Goal: Communication & Community: Answer question/provide support

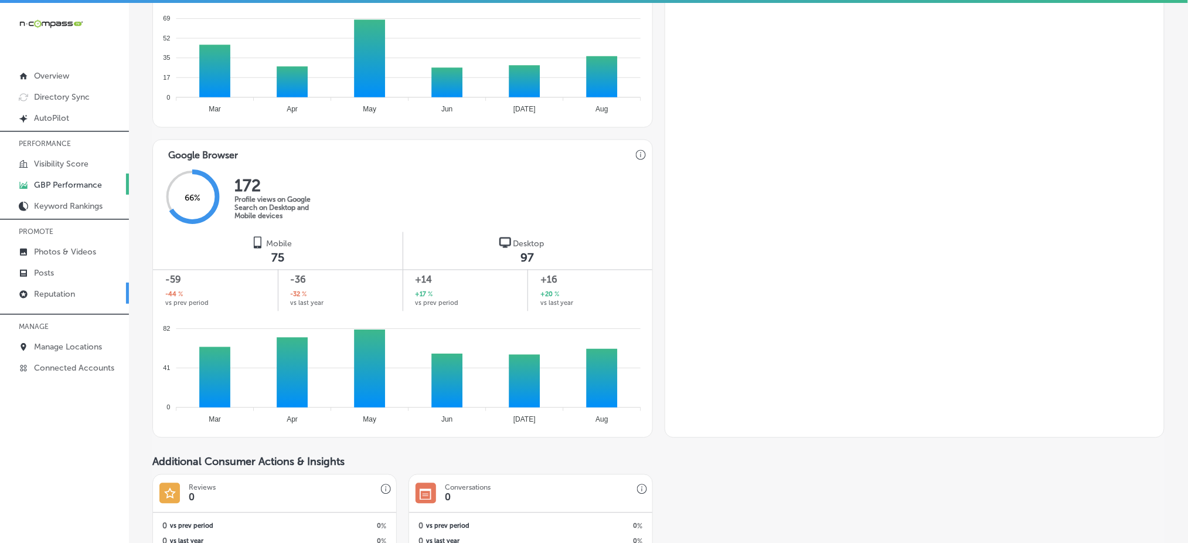
drag, startPoint x: 0, startPoint y: 0, endPoint x: 93, endPoint y: 287, distance: 301.1
click at [93, 287] on link "Reputation" at bounding box center [64, 292] width 129 height 21
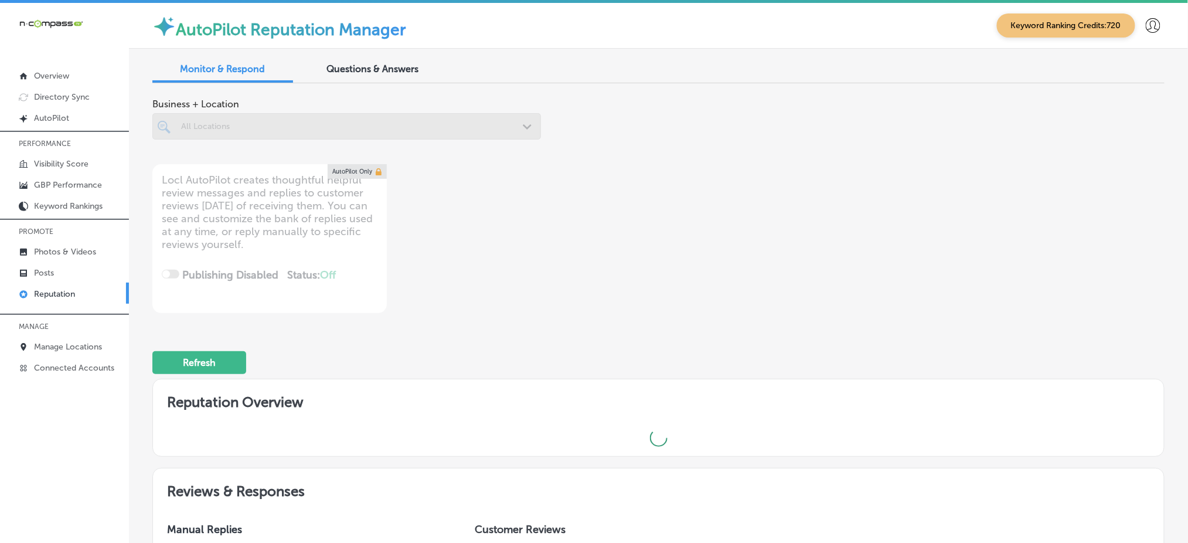
click at [301, 128] on div at bounding box center [346, 126] width 389 height 26
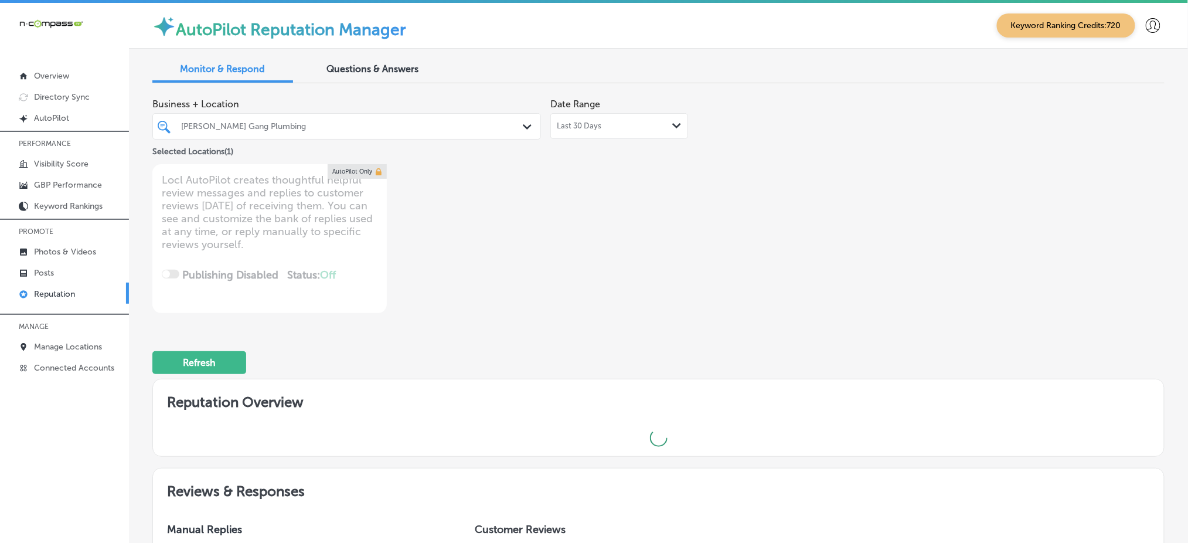
click at [289, 123] on div "[PERSON_NAME] Gang Plumbing" at bounding box center [352, 126] width 343 height 10
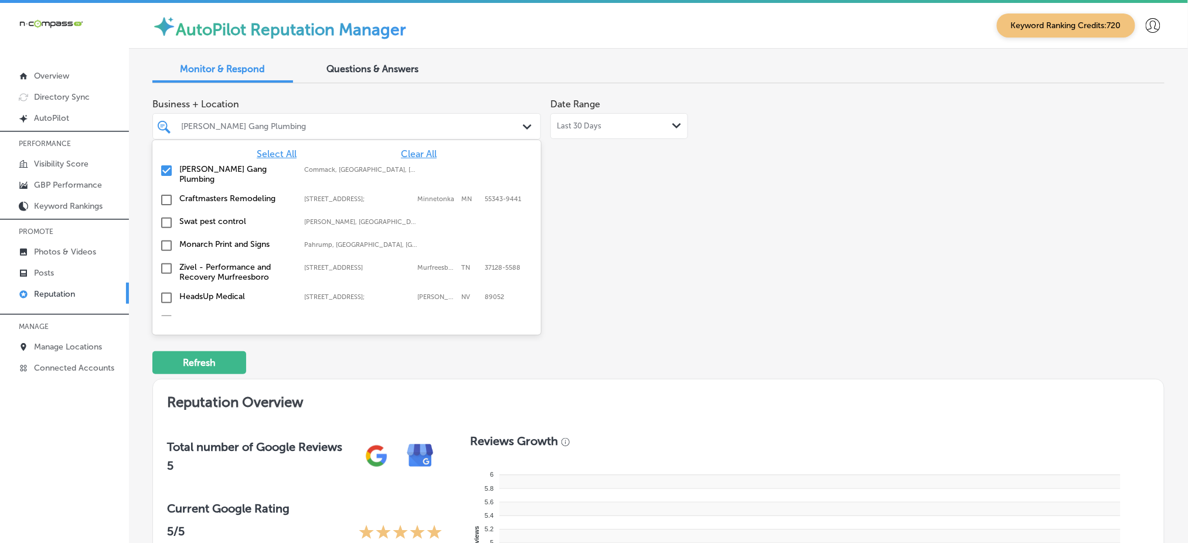
click at [401, 148] on span "Clear All" at bounding box center [419, 153] width 36 height 11
type textarea "x"
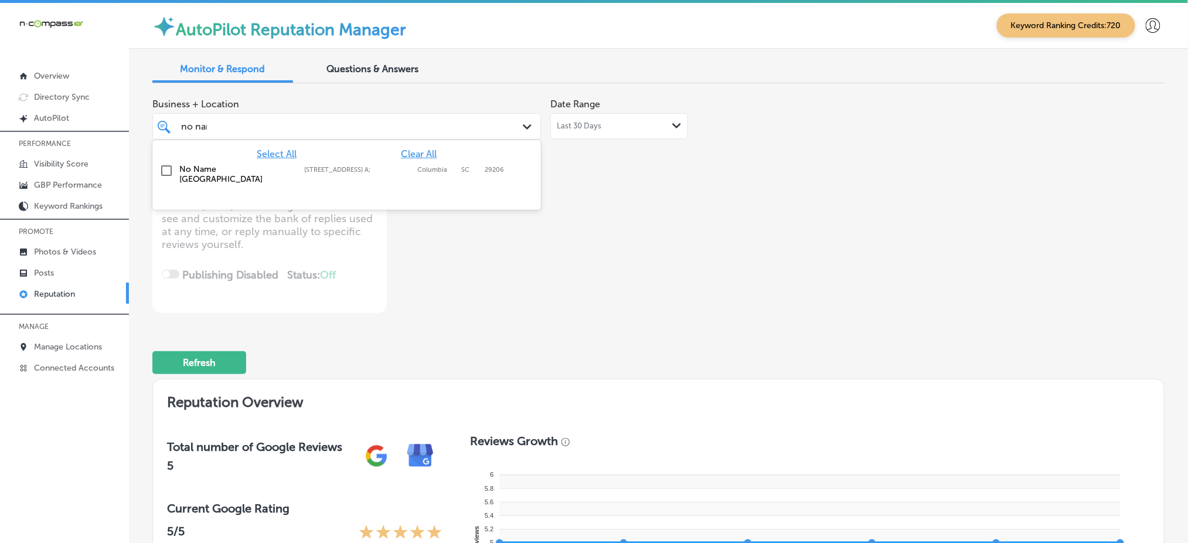
type input "no name"
click at [398, 169] on label "[STREET_ADDRESS] A;" at bounding box center [357, 170] width 107 height 8
type textarea "x"
type input "no name"
click at [671, 173] on div "Business + Location option [STREET_ADDRESS] A; , selected. option [STREET_ADDRE…" at bounding box center [455, 203] width 607 height 220
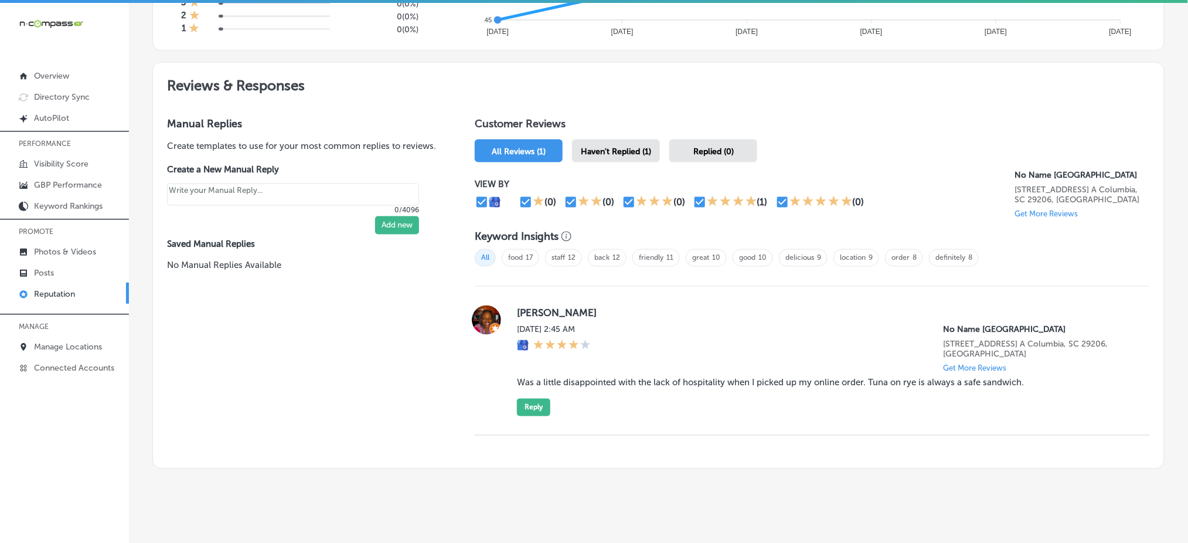
click at [631, 146] on span "Haven't Replied (1)" at bounding box center [616, 151] width 70 height 10
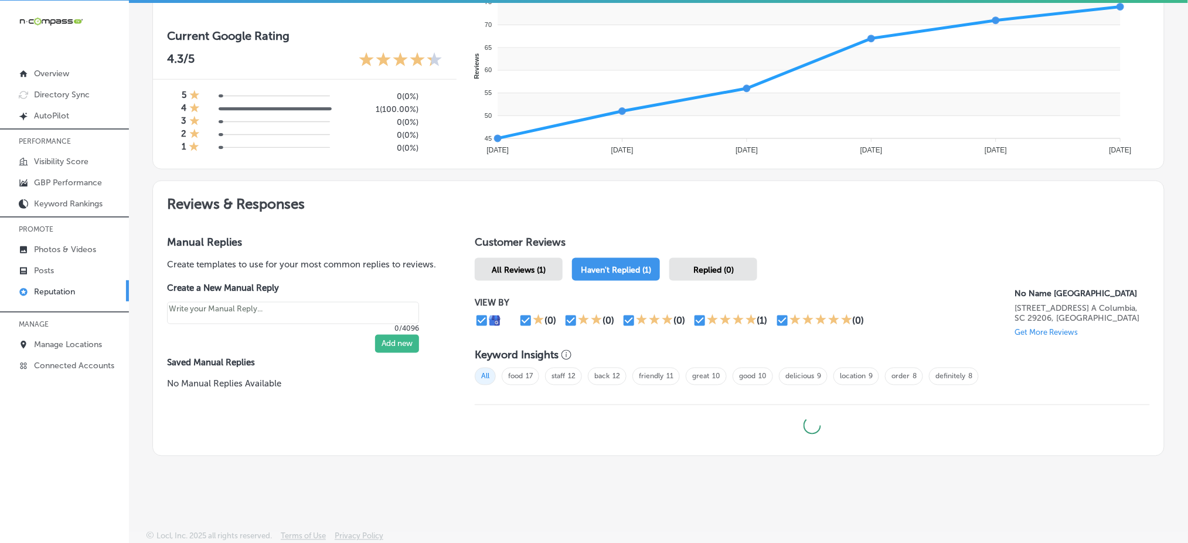
scroll to position [591, 0]
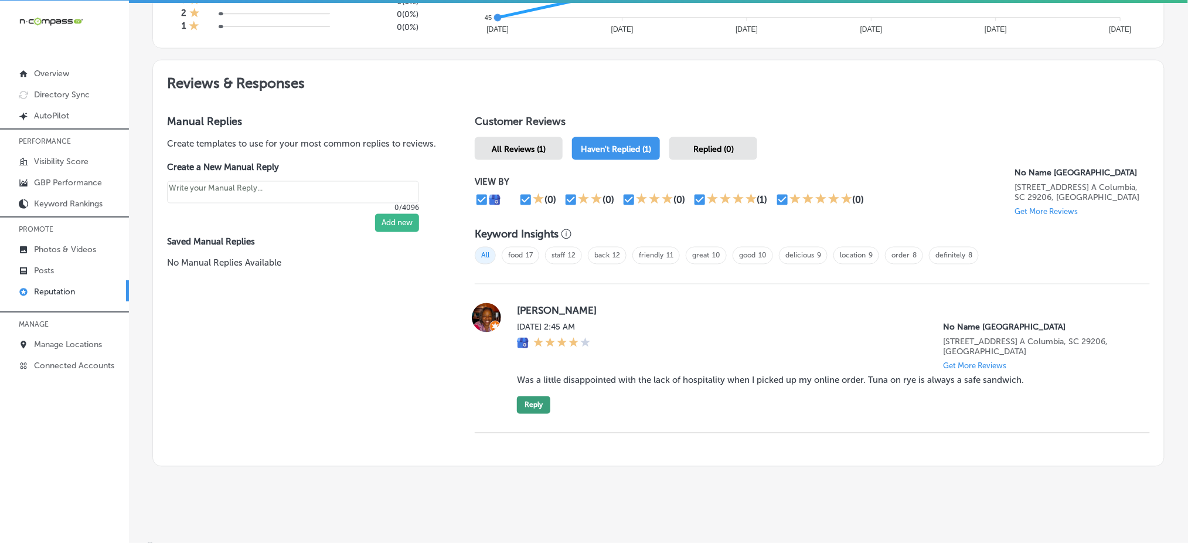
click at [531, 396] on button "Reply" at bounding box center [533, 405] width 33 height 18
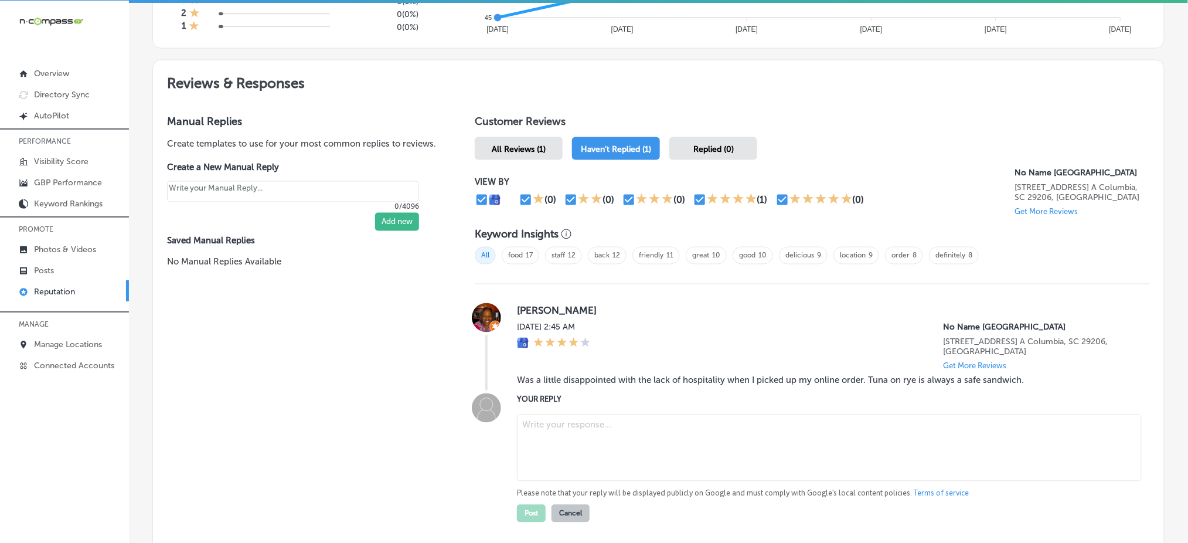
click at [612, 436] on textarea at bounding box center [829, 447] width 625 height 67
type textarea "x"
paste textarea "Hi Vgy, thank you for sharing your honest feedback. We’re really sorry to hear …"
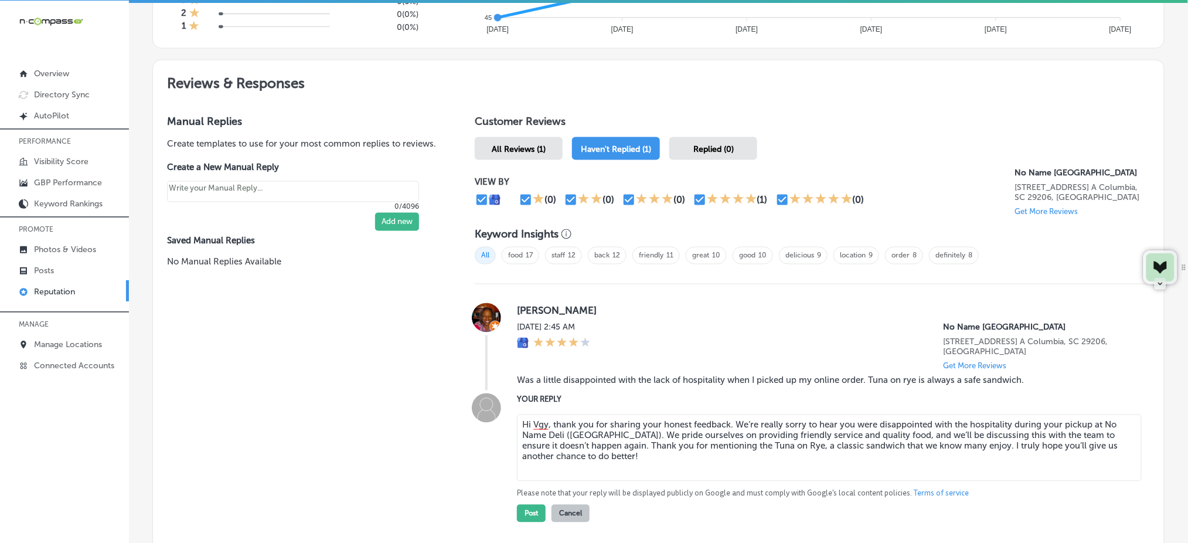
type textarea "Hi Vgy, thank you for sharing your honest feedback. We’re really sorry to hear …"
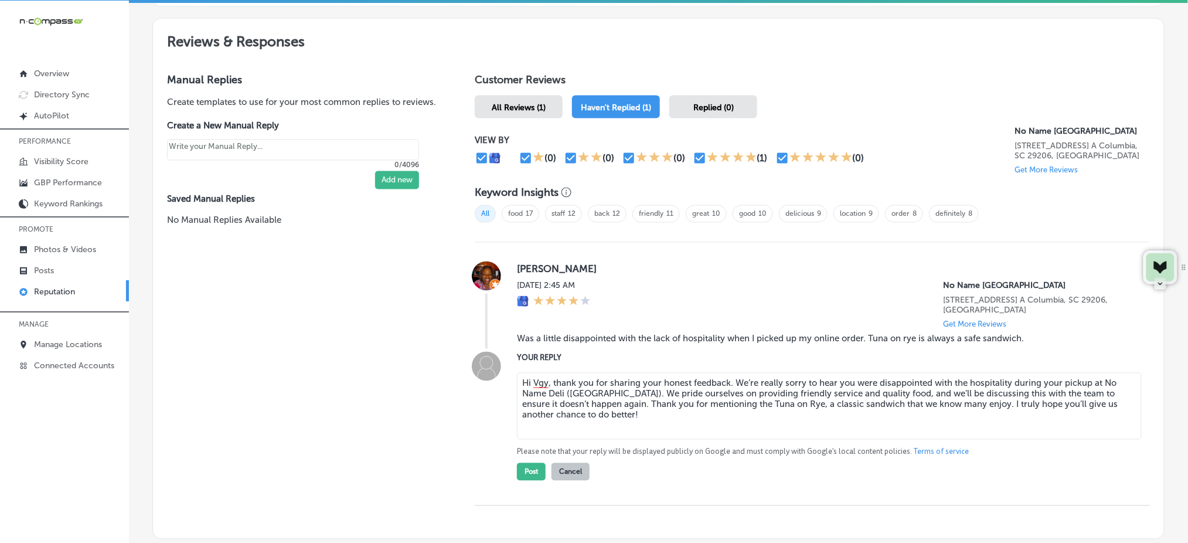
scroll to position [669, 0]
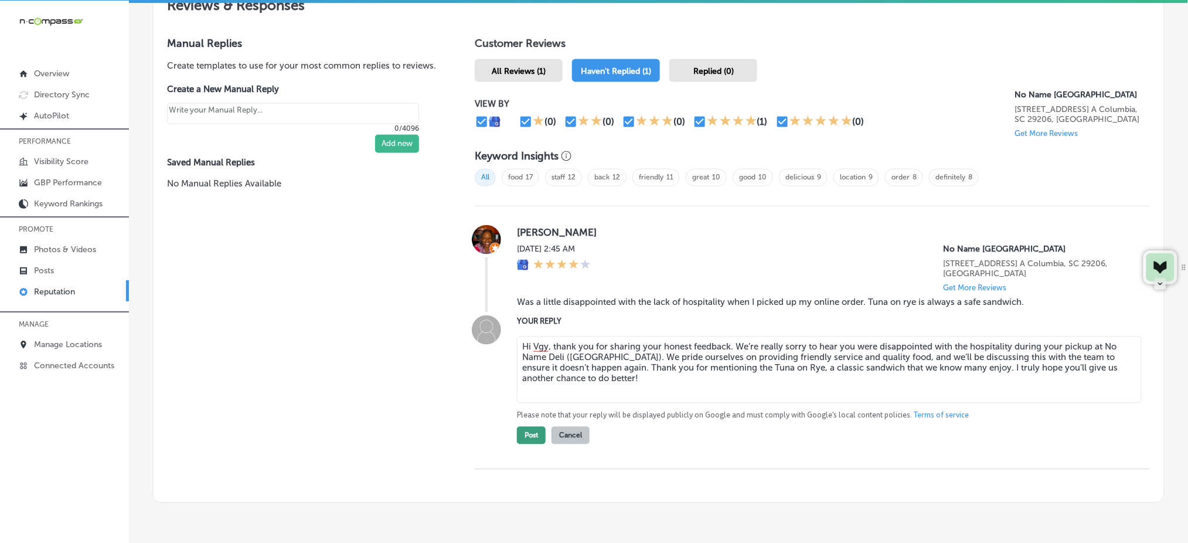
click at [522, 427] on button "Post" at bounding box center [531, 436] width 29 height 18
type textarea "x"
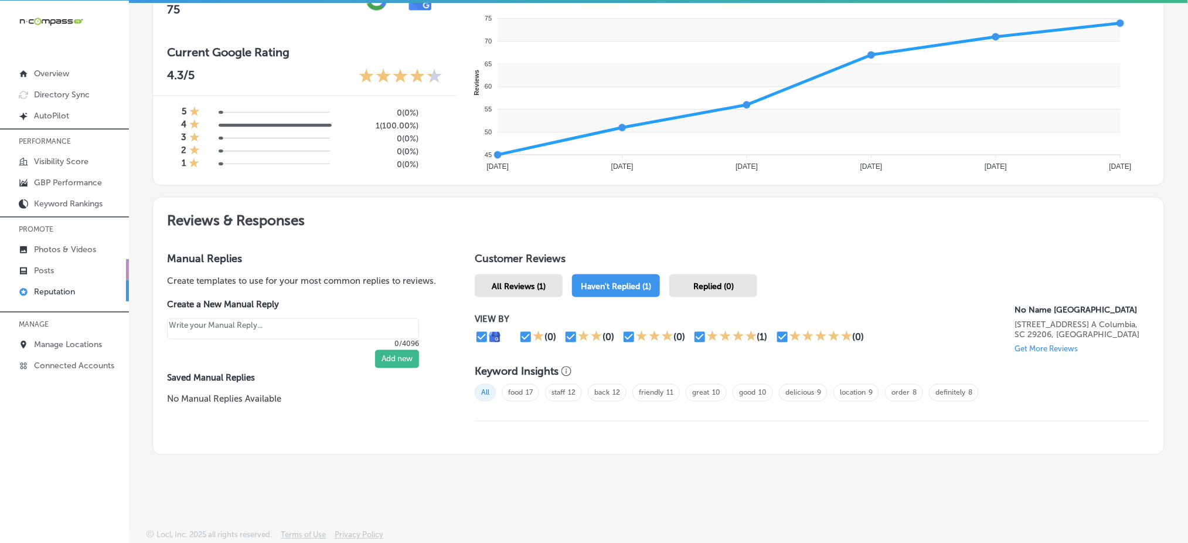
scroll to position [454, 0]
click at [75, 265] on link "Posts" at bounding box center [64, 269] width 129 height 21
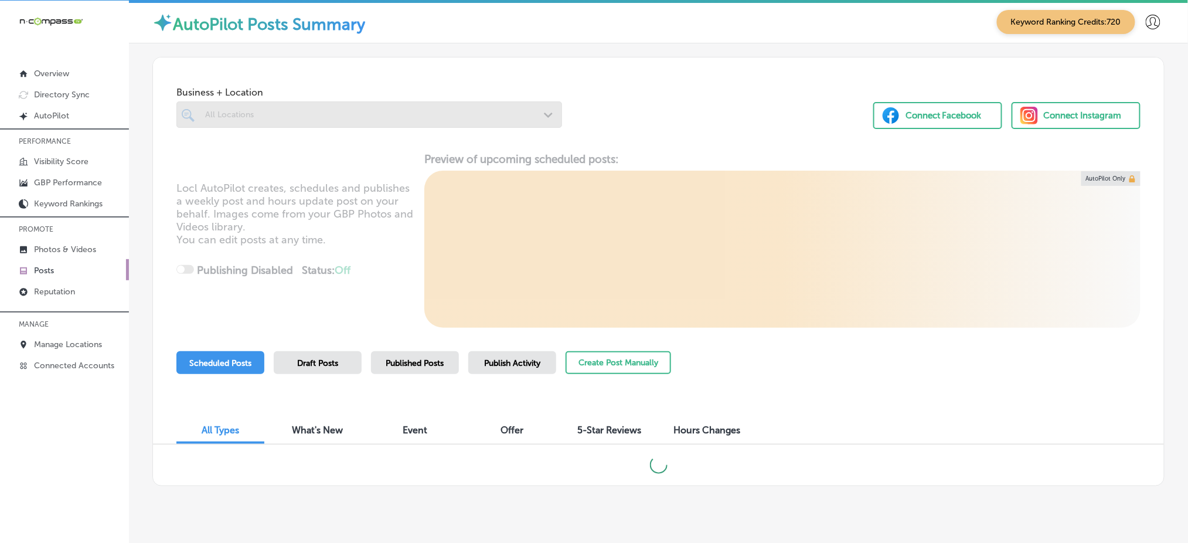
click at [304, 113] on div "All Locations" at bounding box center [375, 115] width 340 height 10
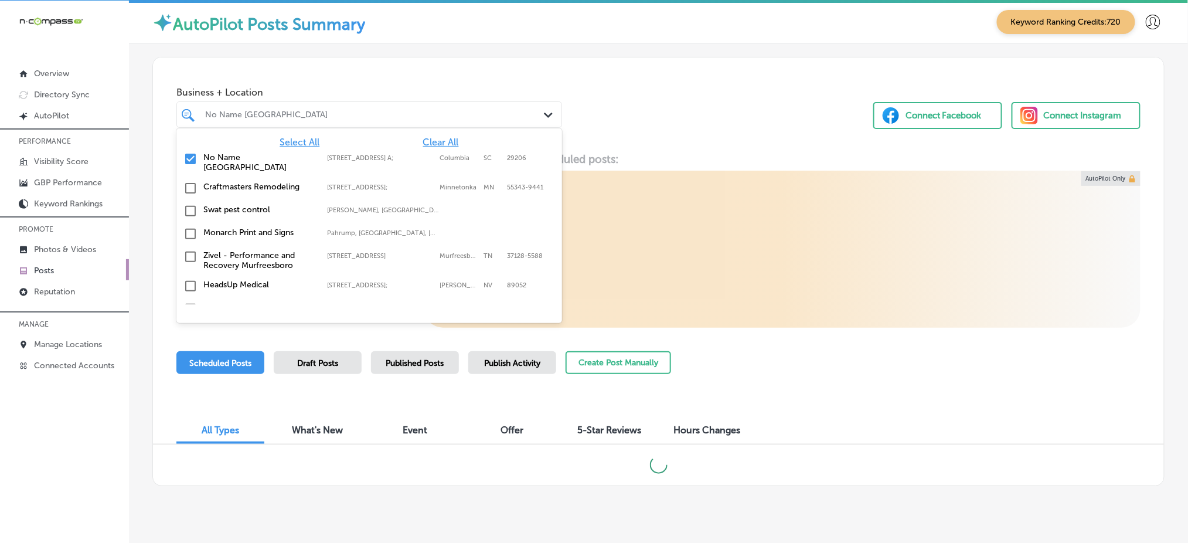
click at [304, 143] on span "Select All" at bounding box center [300, 142] width 40 height 11
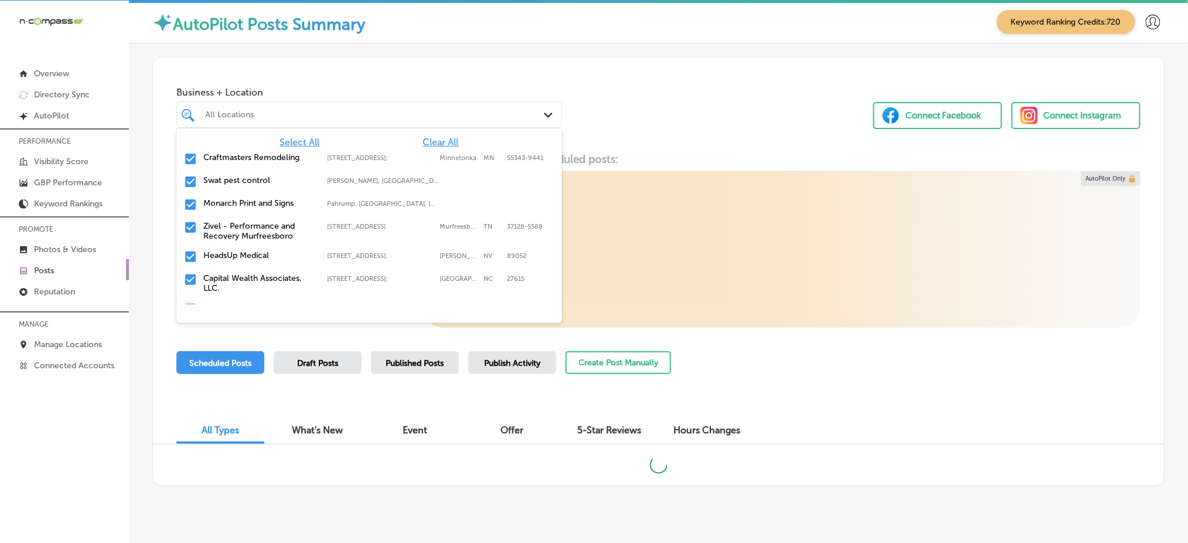
click at [676, 108] on div "Business + Location option focused, 1 of 166. 166 results available. Use Up and…" at bounding box center [658, 101] width 1011 height 89
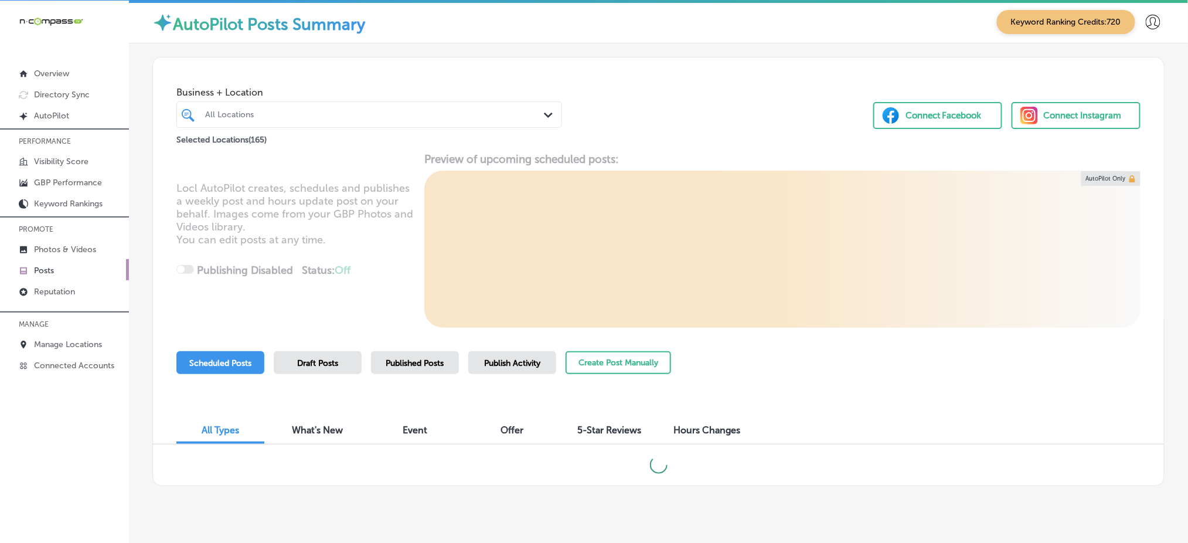
click at [514, 364] on span "Publish Activity" at bounding box center [512, 363] width 56 height 10
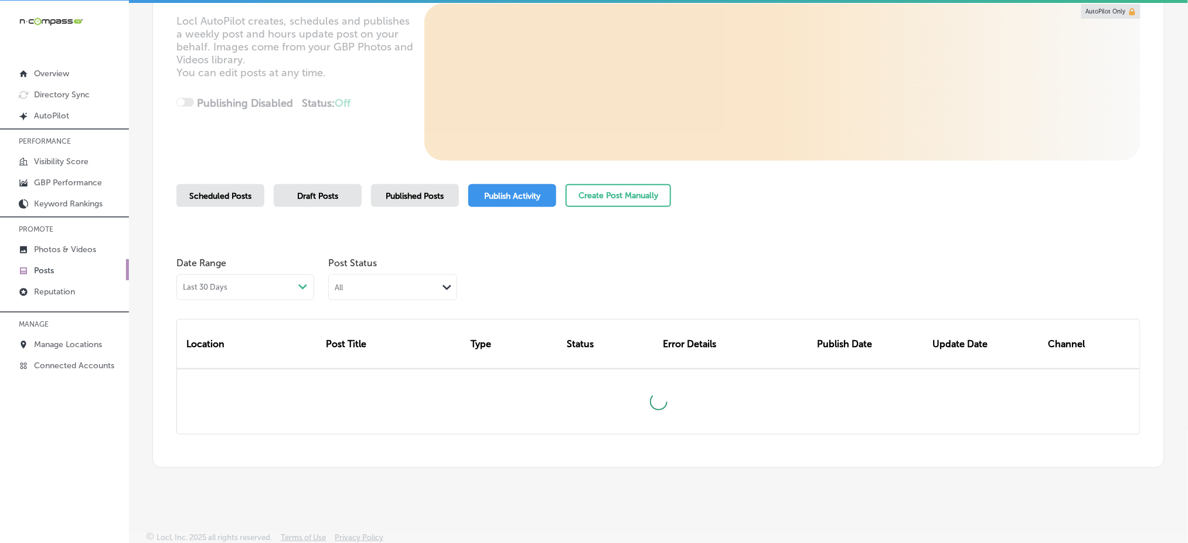
scroll to position [171, 0]
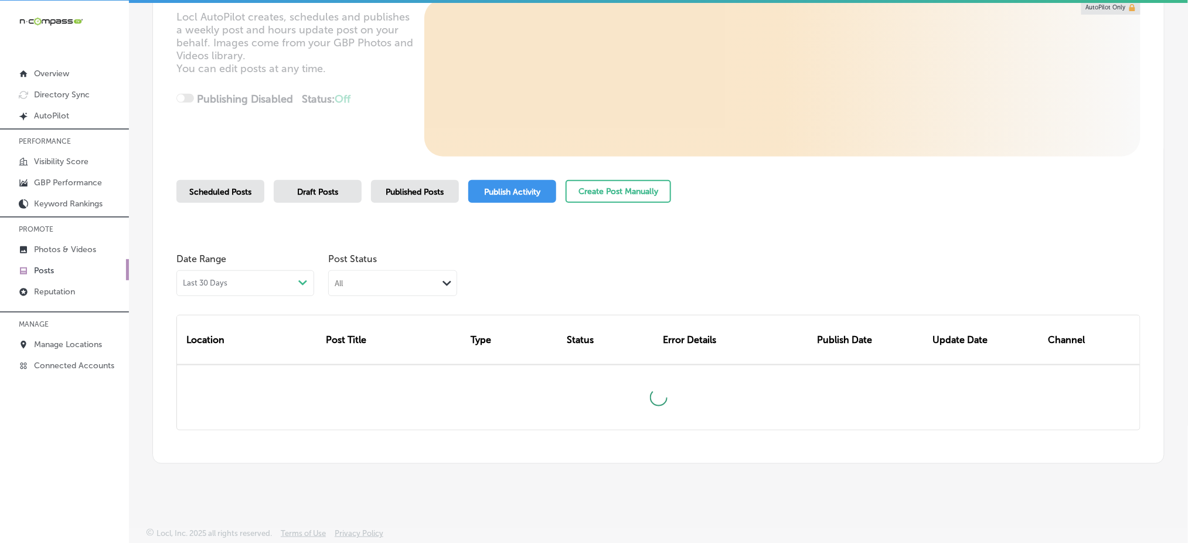
click at [363, 273] on div "All Path Created with Sketch." at bounding box center [393, 282] width 128 height 22
click at [367, 357] on label "Rejected By Google" at bounding box center [376, 356] width 80 height 11
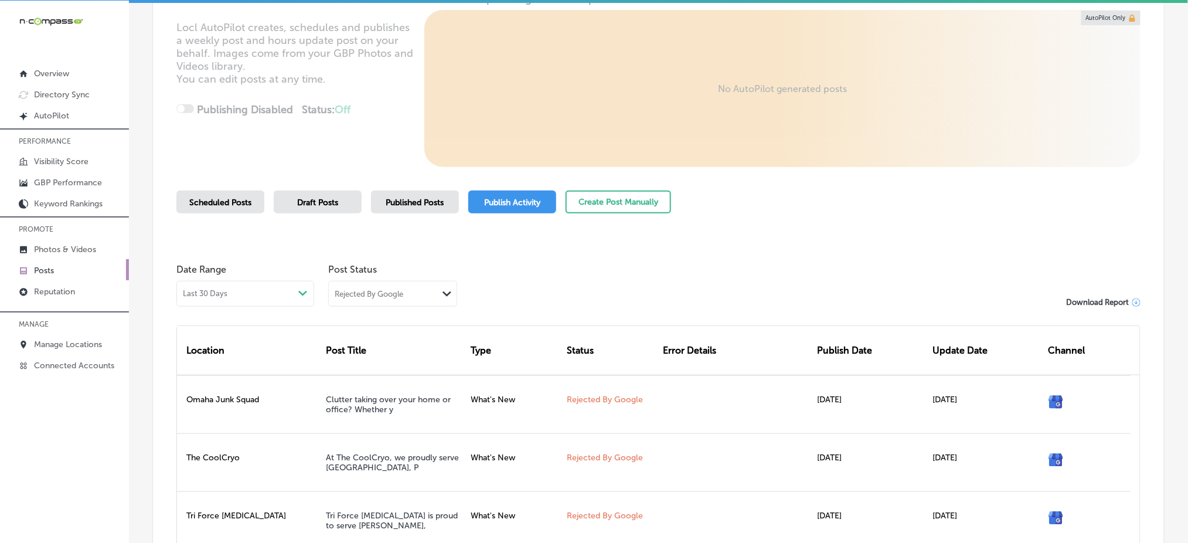
scroll to position [0, 0]
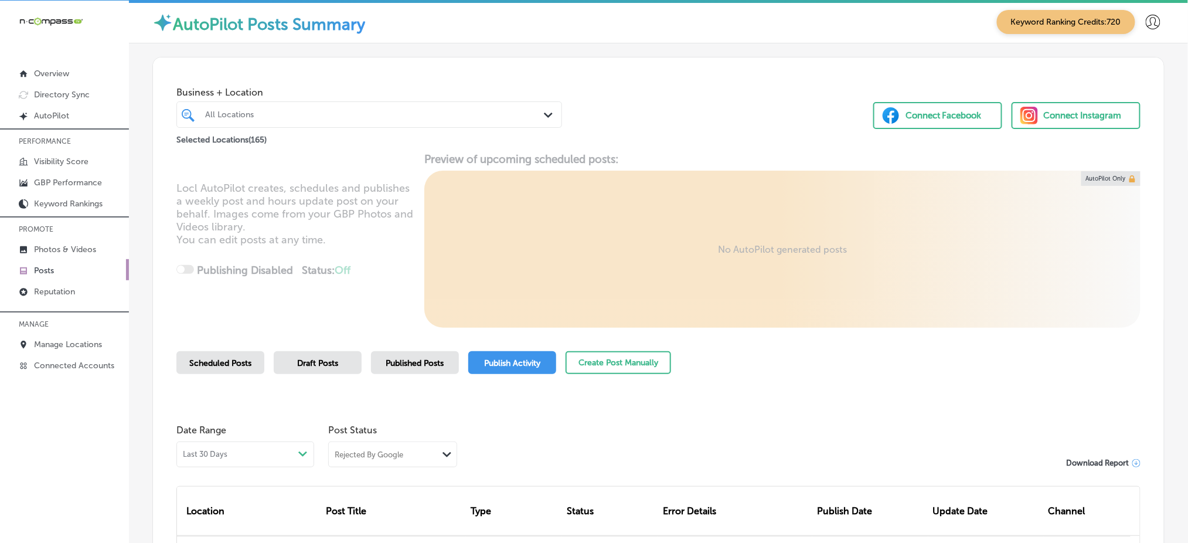
click at [242, 118] on div "All Locations" at bounding box center [375, 115] width 340 height 10
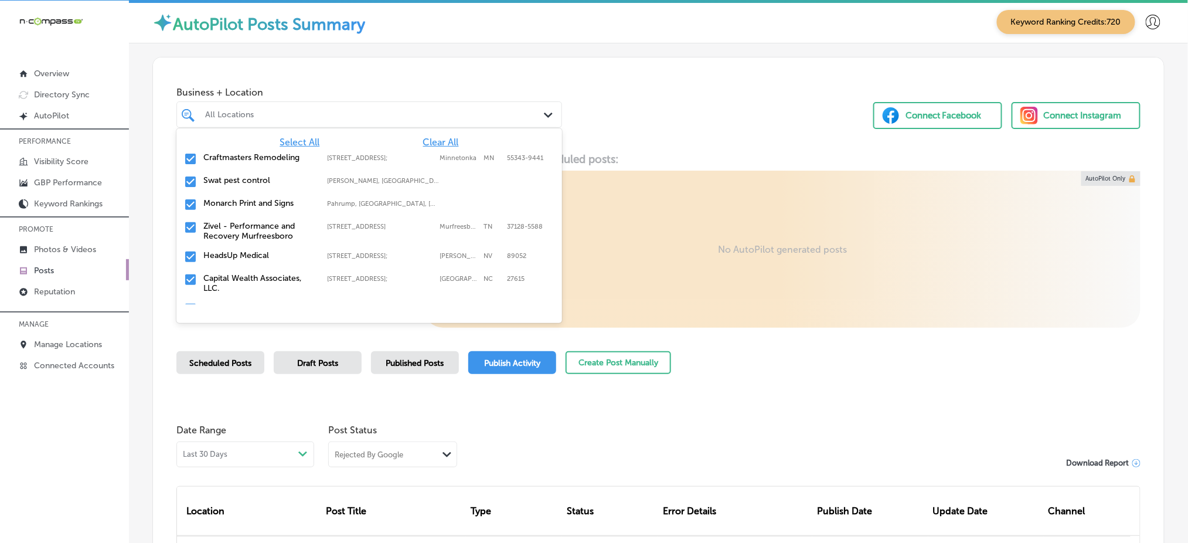
click at [430, 141] on span "Clear All" at bounding box center [441, 142] width 36 height 11
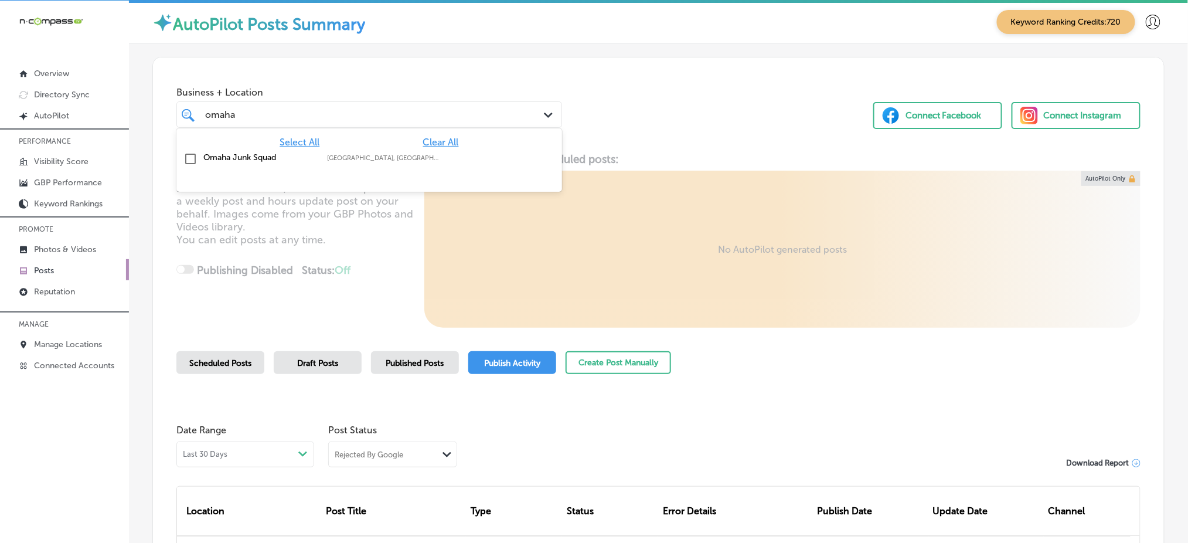
click at [419, 164] on div "Omaha Junk Squad Omaha, [GEOGRAPHIC_DATA], [GEOGRAPHIC_DATA] | [GEOGRAPHIC_DATA…" at bounding box center [369, 159] width 376 height 18
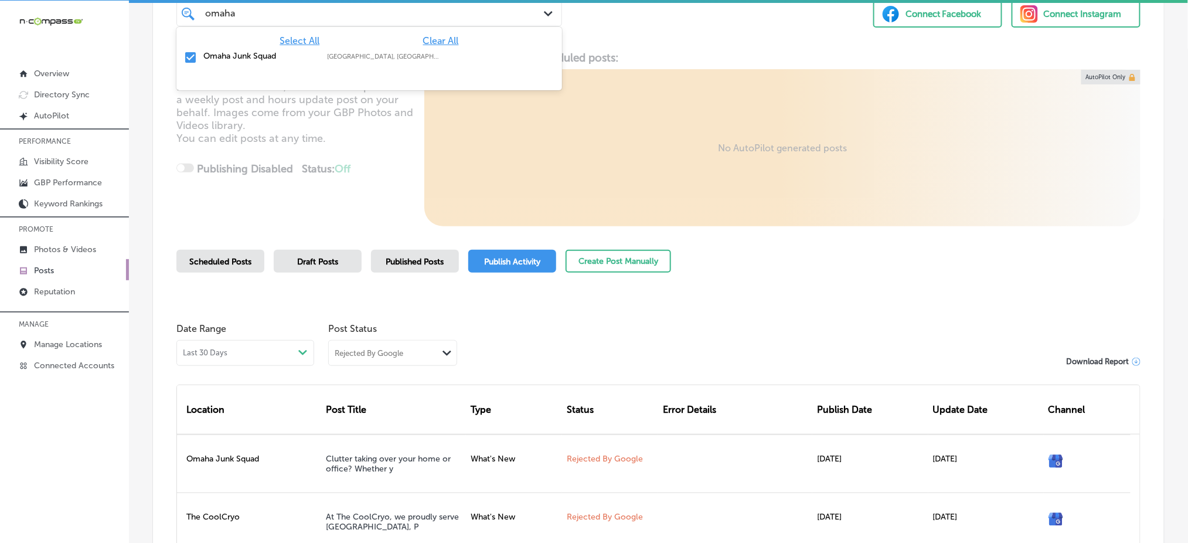
scroll to position [78, 0]
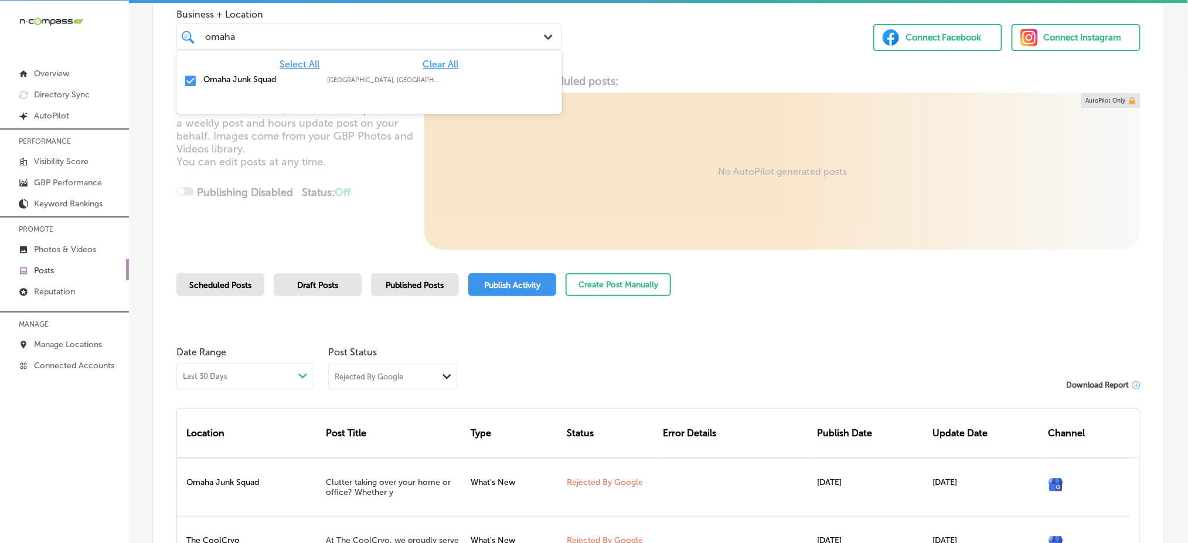
type input "omaha"
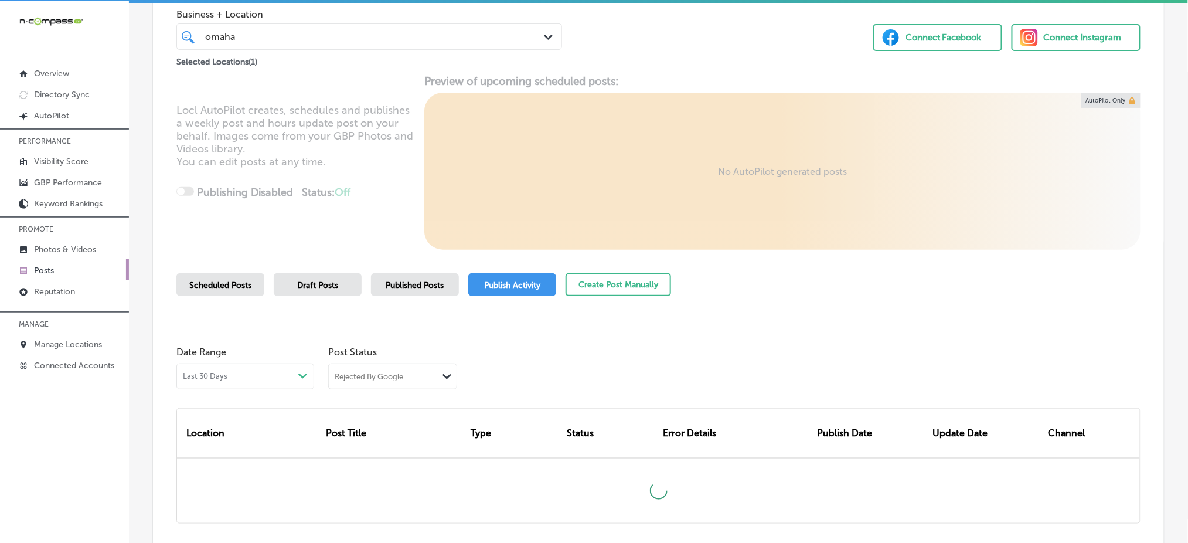
click at [302, 195] on div "Locl AutoPilot creates, schedules and publishes a weekly post and hours update …" at bounding box center [658, 161] width 1011 height 175
click at [237, 276] on div "Scheduled Posts" at bounding box center [220, 284] width 88 height 23
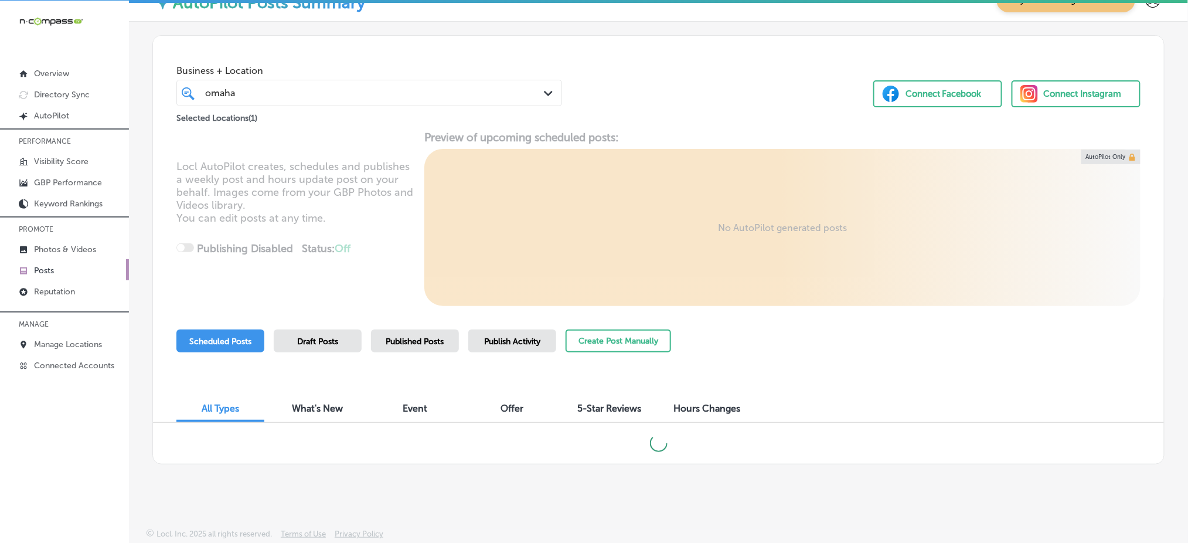
click at [434, 333] on div "Published Posts" at bounding box center [415, 340] width 88 height 23
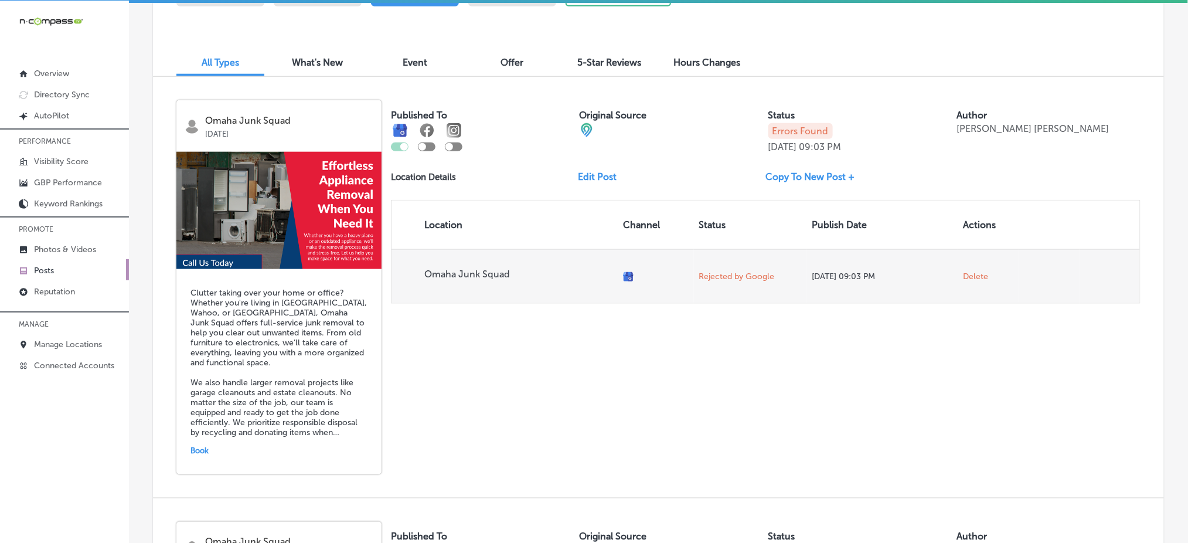
scroll to position [390, 0]
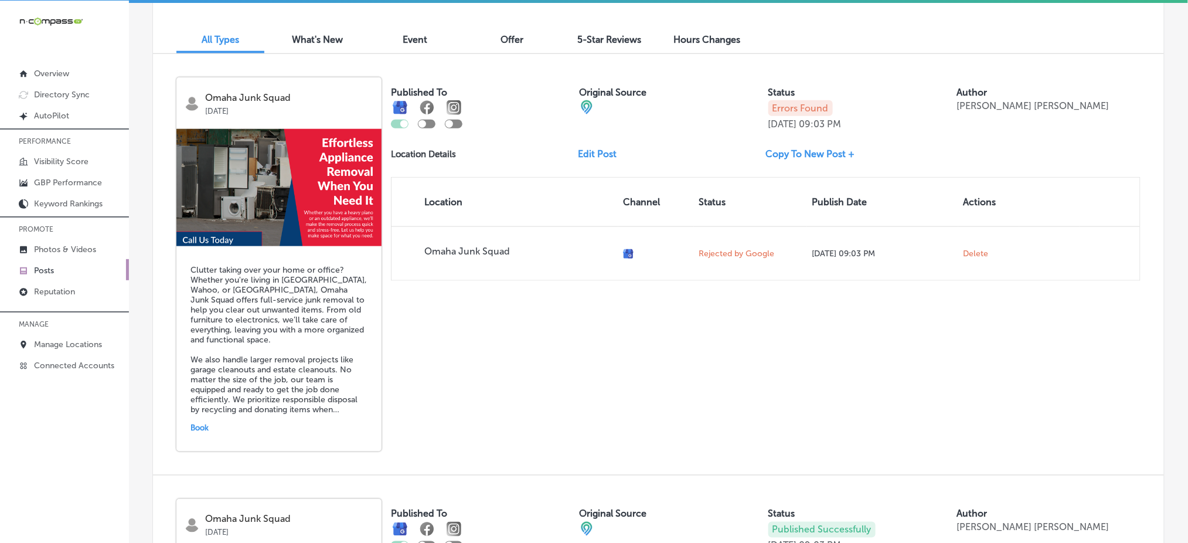
click at [793, 148] on link "Copy To New Post +" at bounding box center [815, 153] width 98 height 11
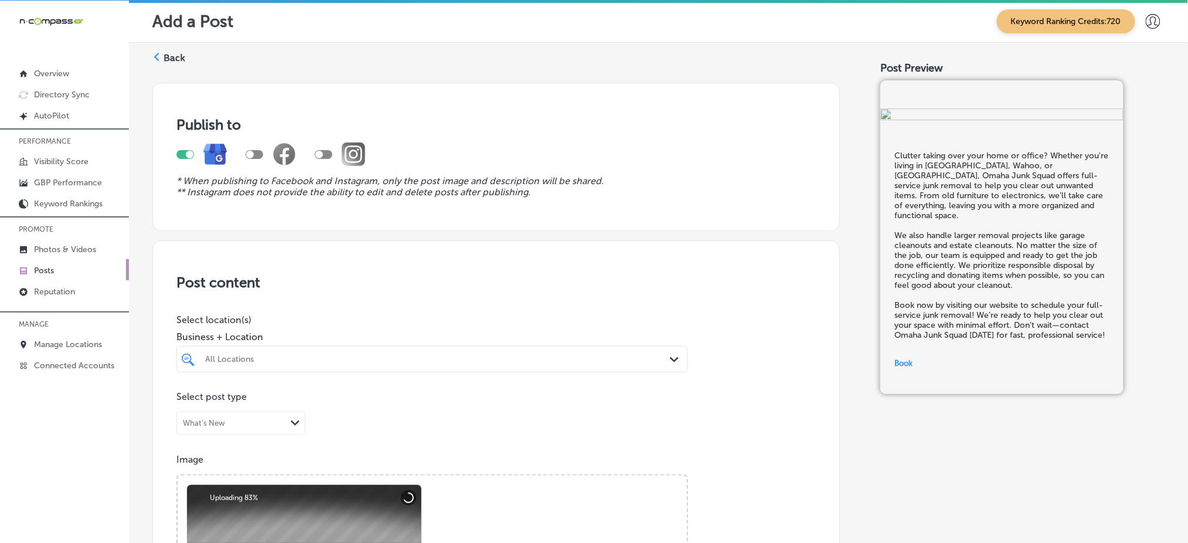
click at [376, 354] on div "All Locations" at bounding box center [438, 359] width 466 height 10
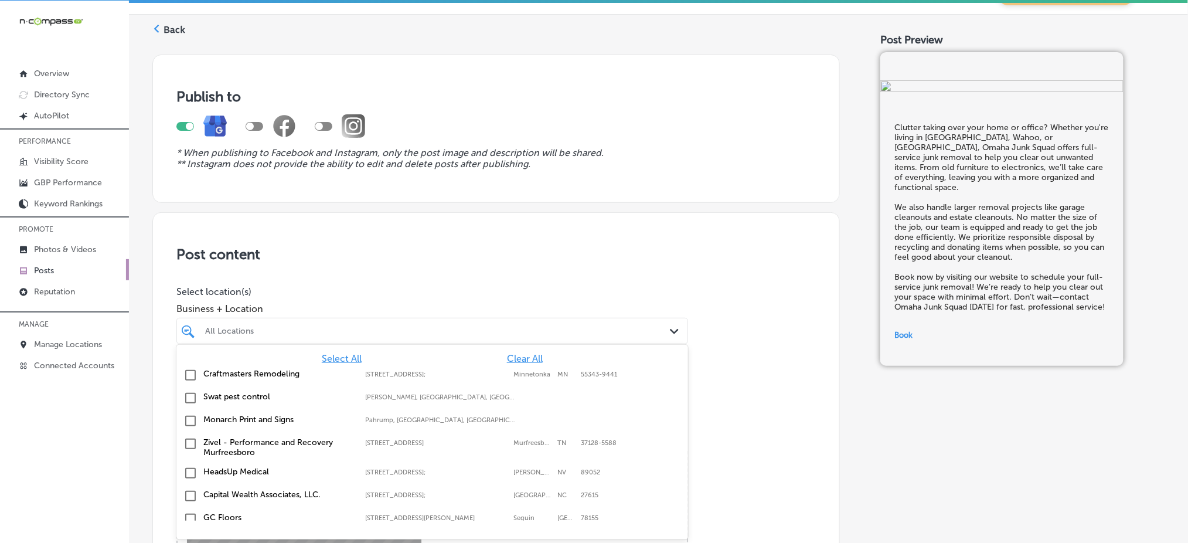
scroll to position [29, 0]
type input "i"
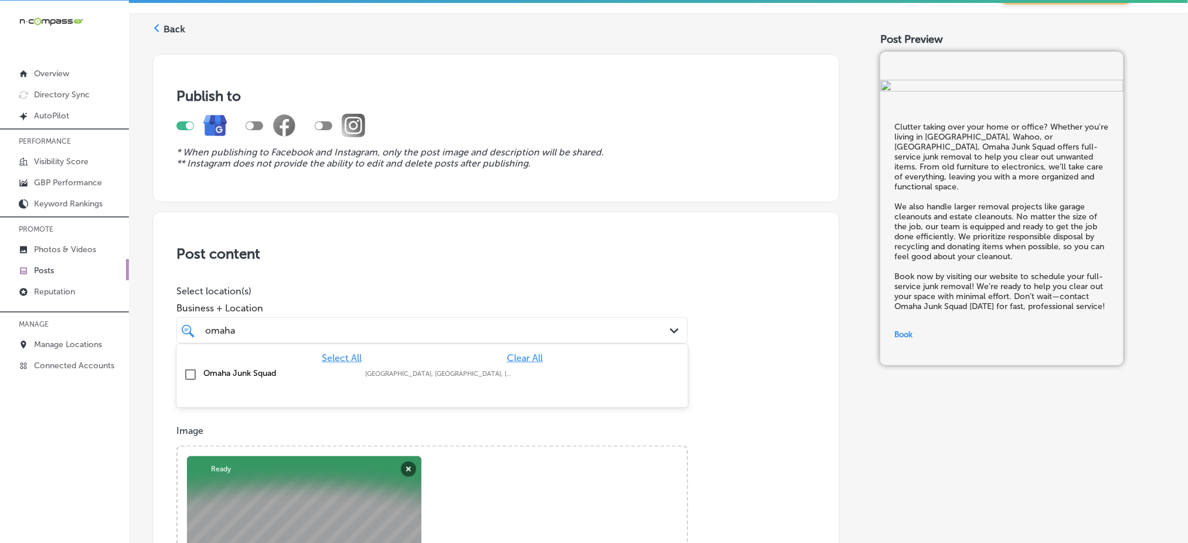
click at [379, 372] on label "[GEOGRAPHIC_DATA], [GEOGRAPHIC_DATA], [GEOGRAPHIC_DATA] | Wahoo, [GEOGRAPHIC_DA…" at bounding box center [440, 374] width 150 height 8
type input "omaha"
click at [417, 288] on p "Select location(s)" at bounding box center [432, 290] width 512 height 11
click at [414, 323] on div "omaha omaha" at bounding box center [409, 330] width 411 height 16
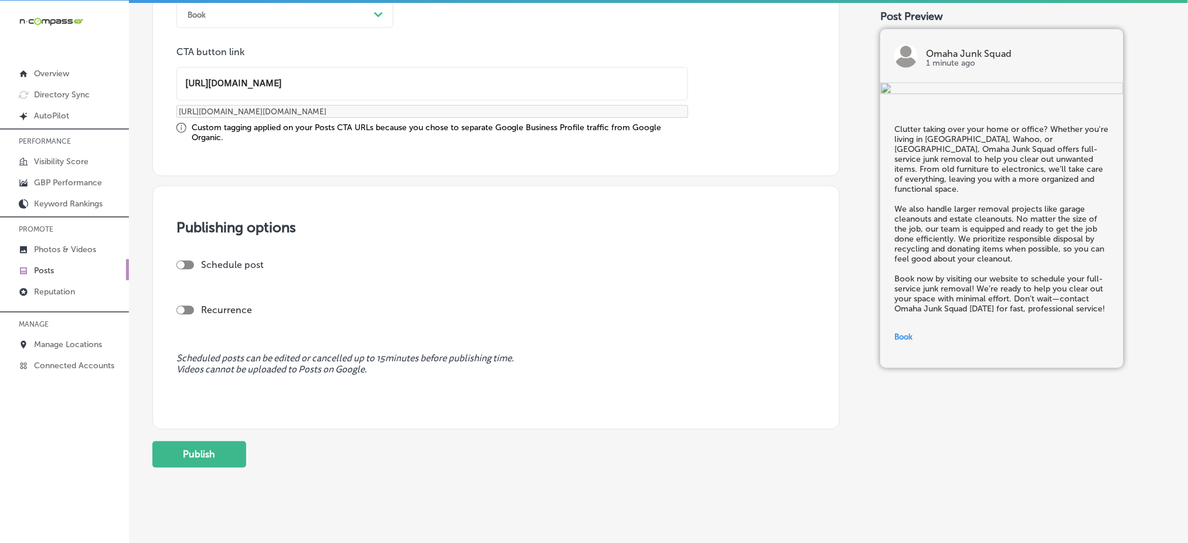
scroll to position [925, 0]
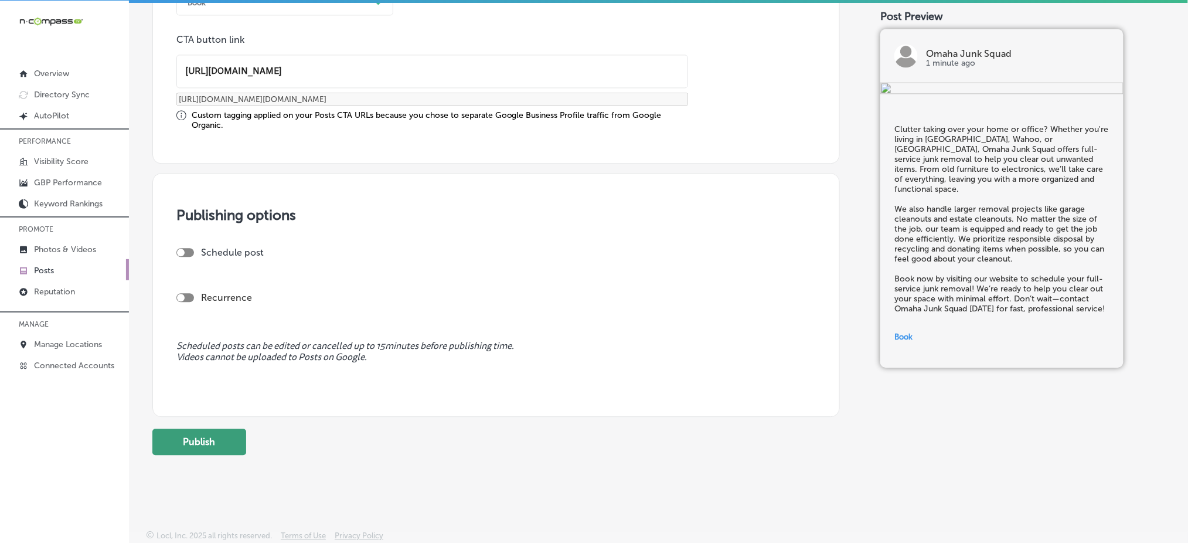
click at [223, 436] on button "Publish" at bounding box center [199, 441] width 94 height 26
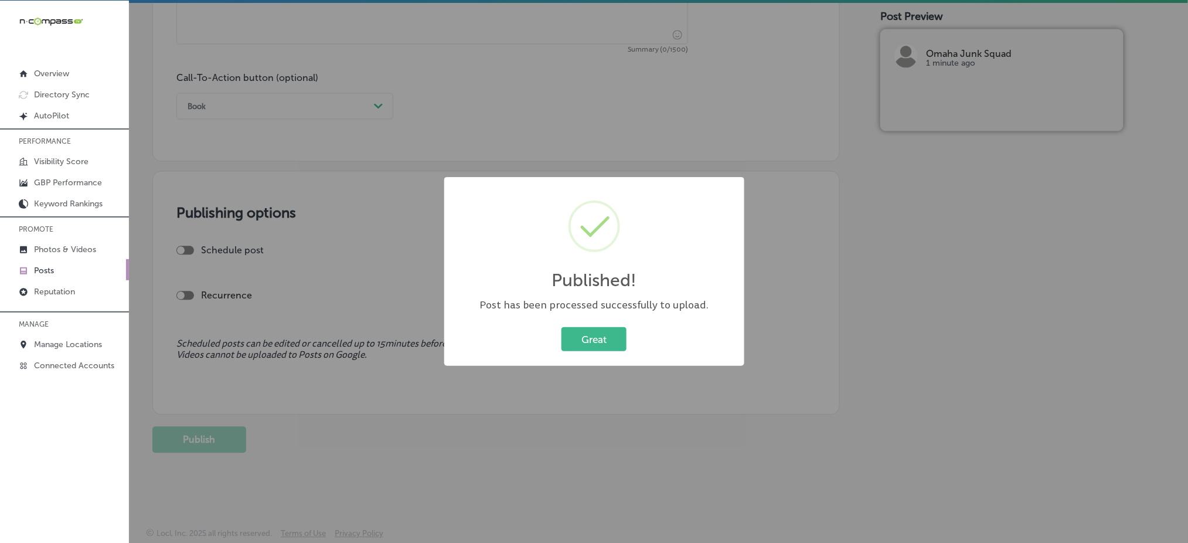
scroll to position [821, 0]
click at [592, 348] on button "Great" at bounding box center [593, 339] width 65 height 24
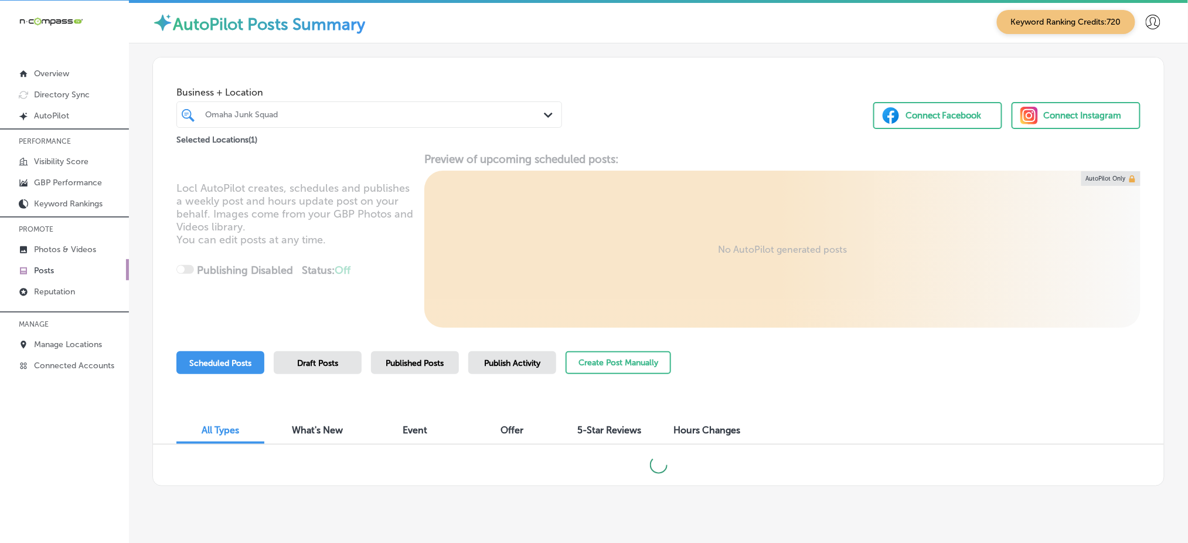
scroll to position [22, 0]
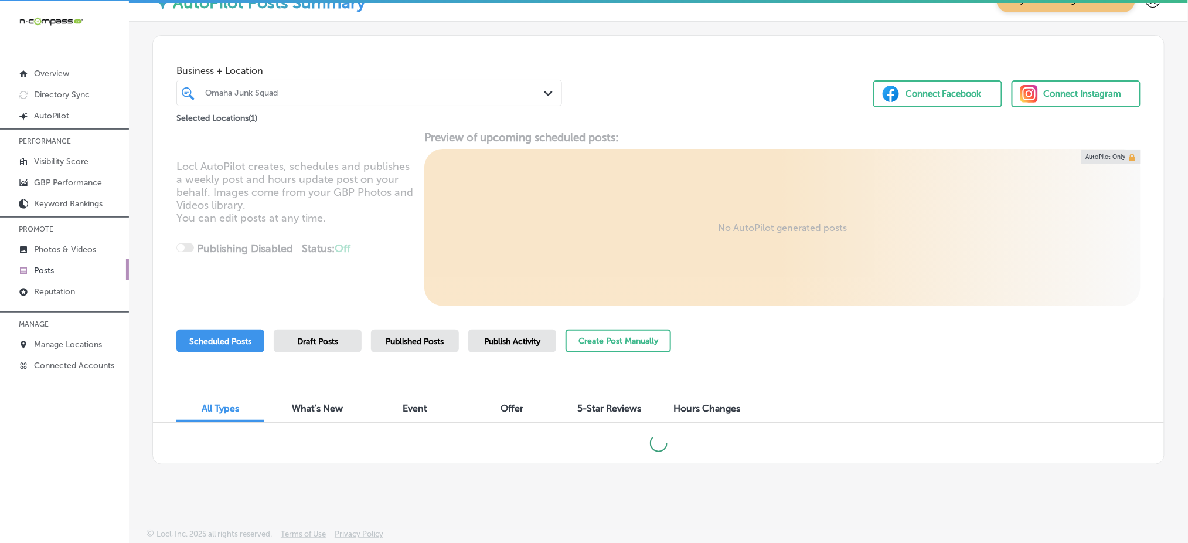
click at [414, 337] on span "Published Posts" at bounding box center [415, 341] width 58 height 10
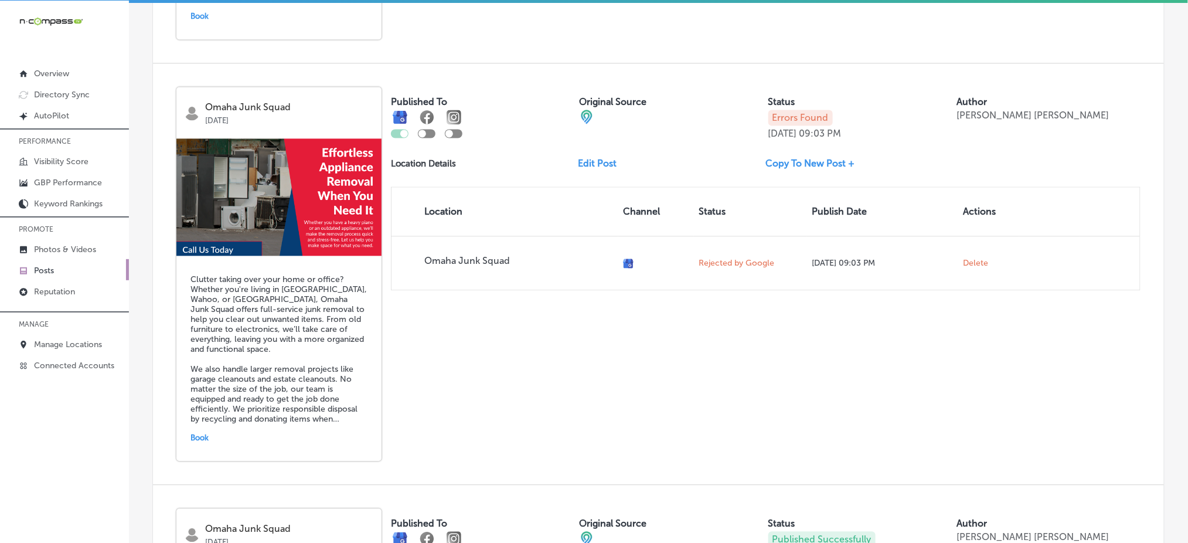
scroll to position [803, 0]
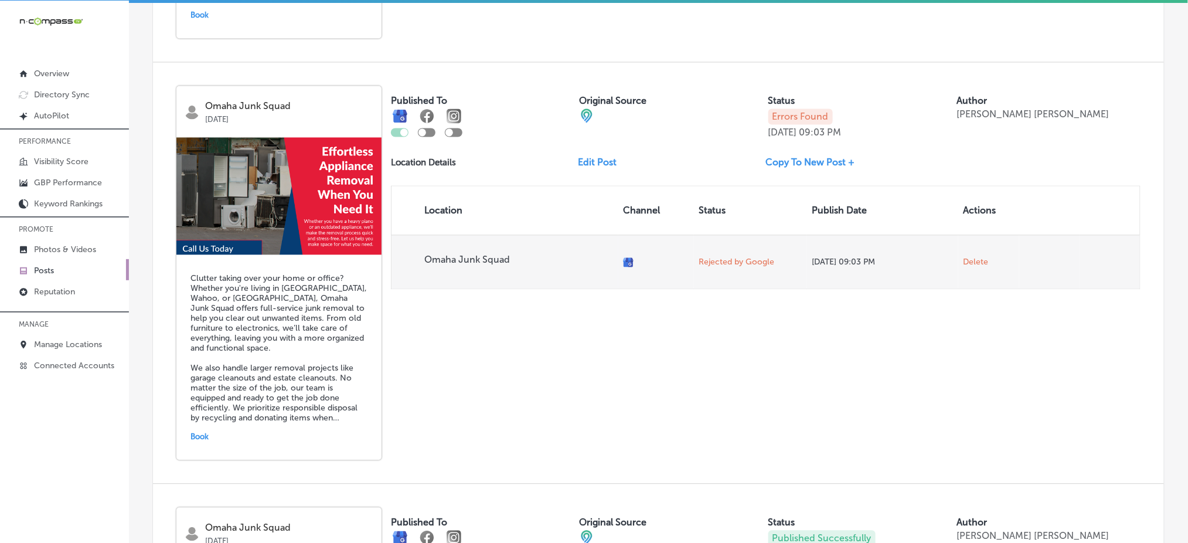
click at [969, 257] on span "Delete" at bounding box center [975, 262] width 25 height 11
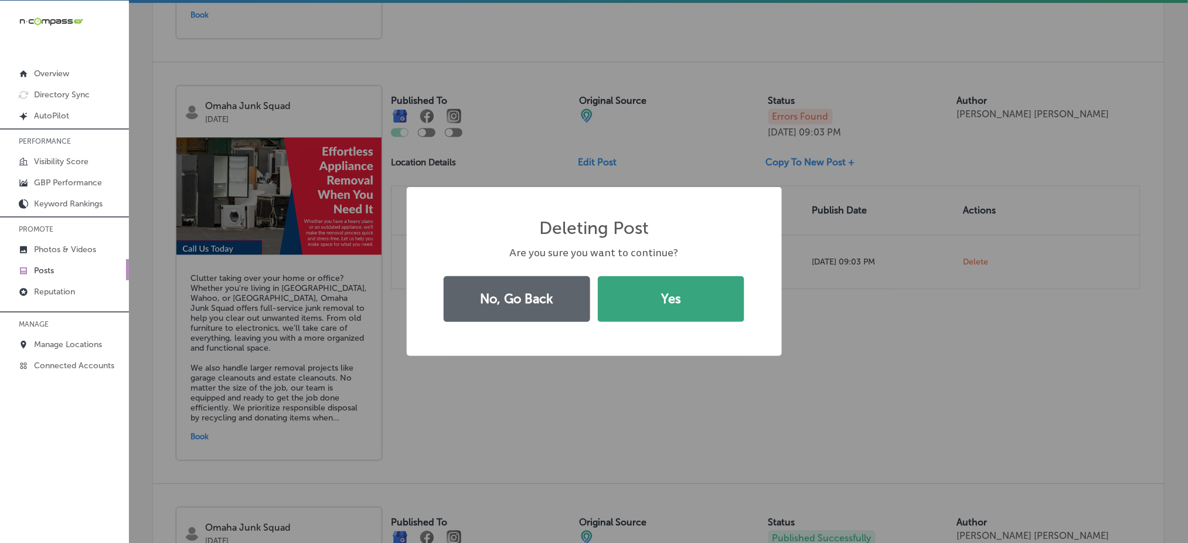
click at [722, 303] on button "Yes" at bounding box center [671, 299] width 146 height 46
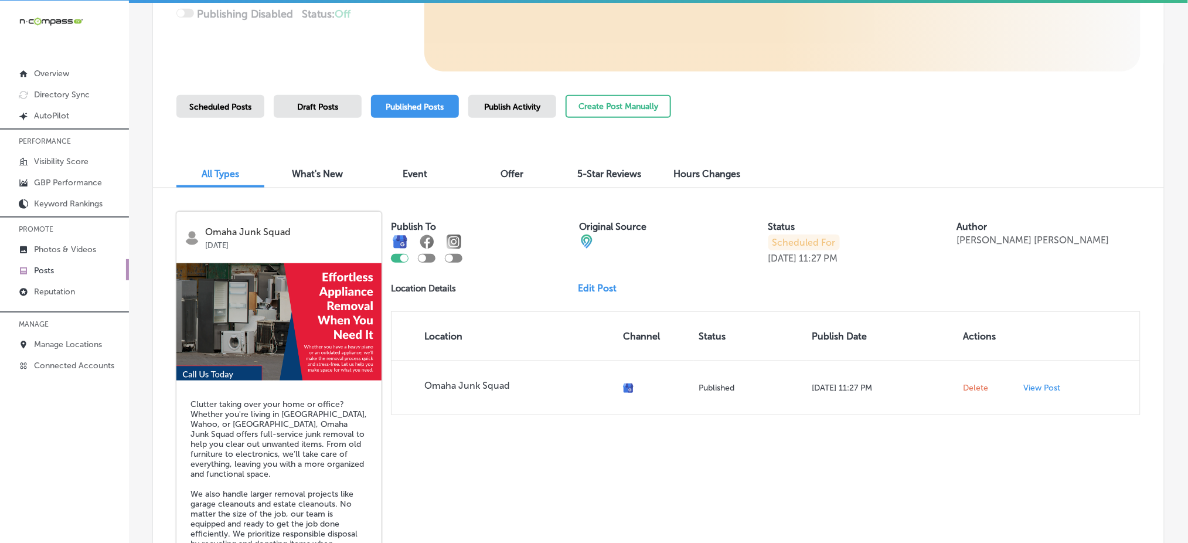
scroll to position [0, 0]
